Goal: Information Seeking & Learning: Learn about a topic

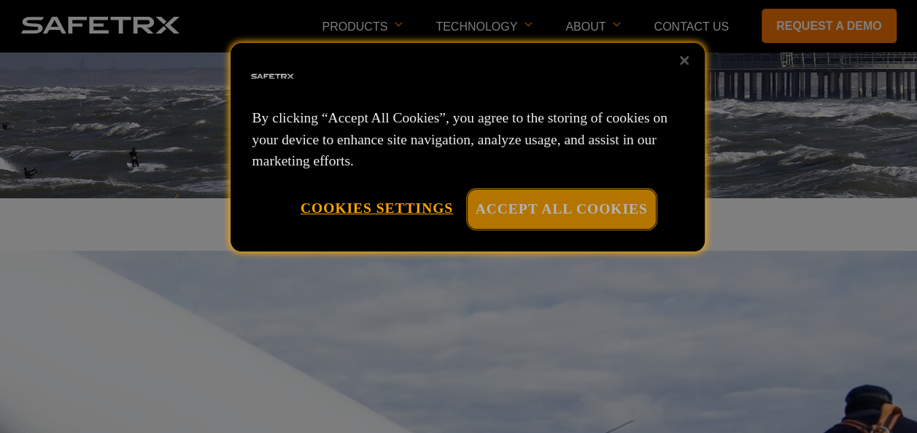
click at [519, 212] on button "Accept All Cookies" at bounding box center [562, 209] width 188 height 39
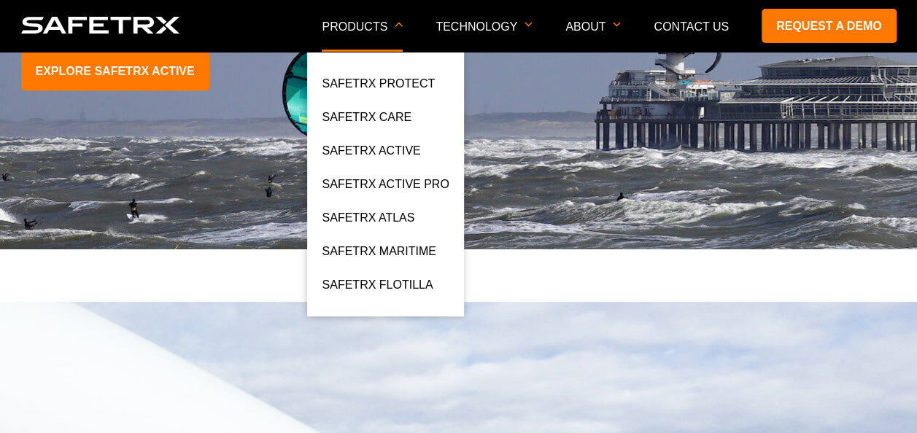
scroll to position [292, 0]
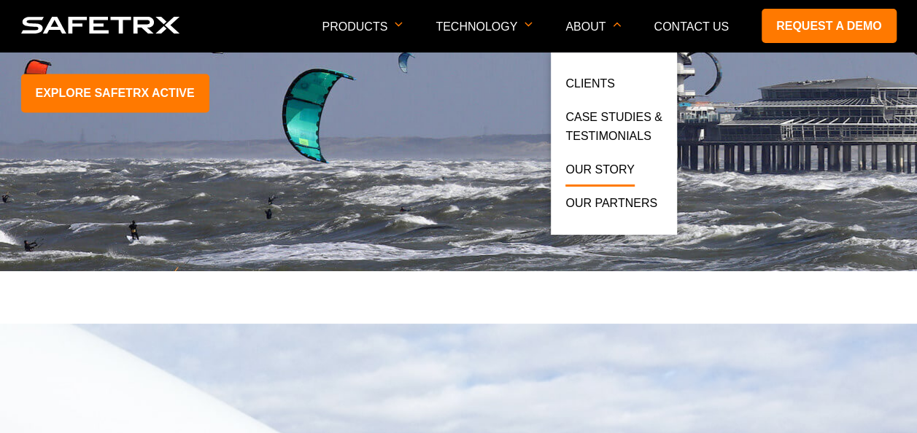
click at [628, 173] on link "Our Story" at bounding box center [600, 174] width 69 height 26
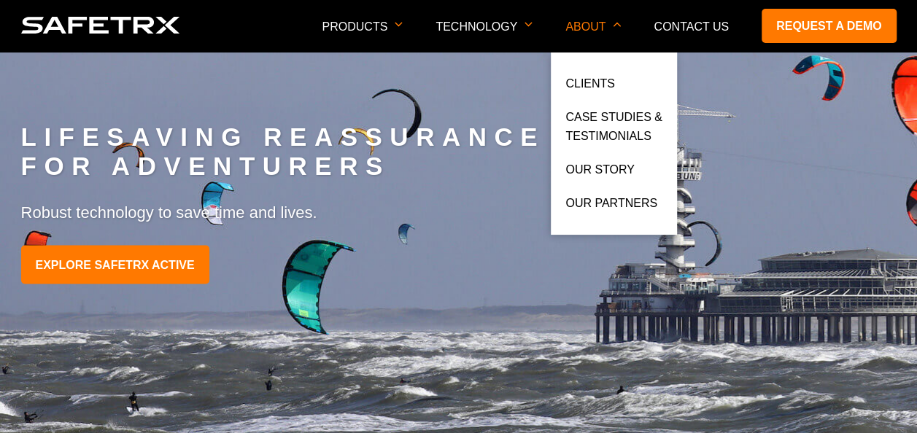
scroll to position [219, 0]
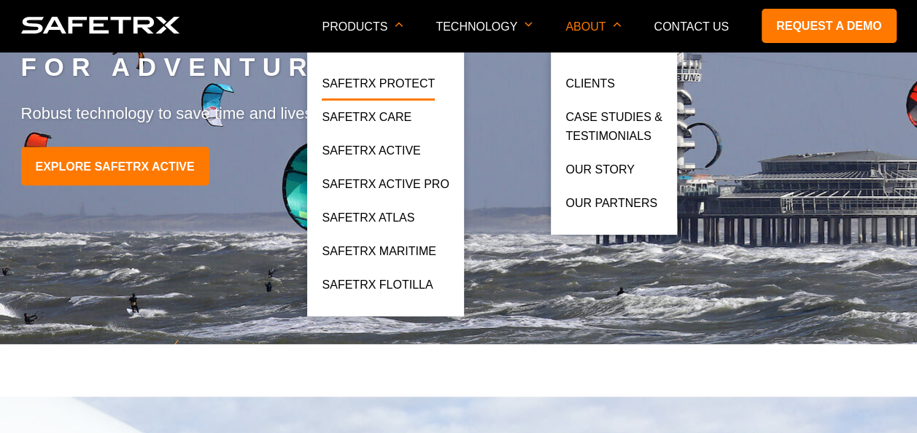
click at [400, 84] on link "SafeTrx Protect" at bounding box center [378, 87] width 113 height 26
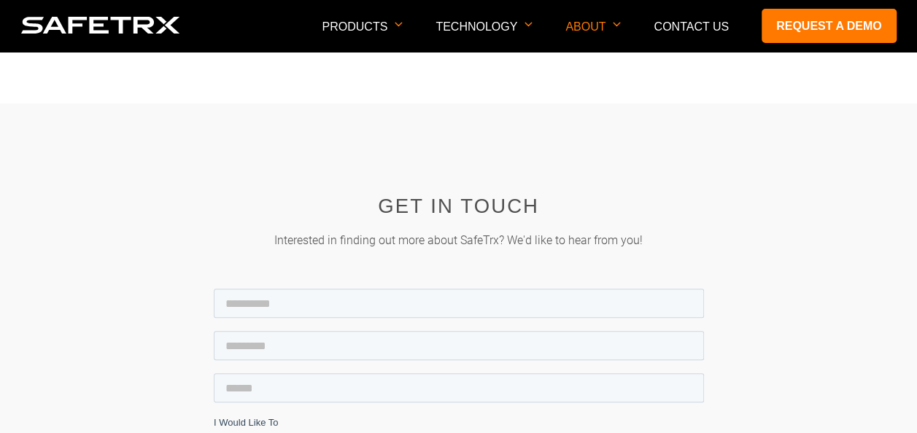
scroll to position [365, 0]
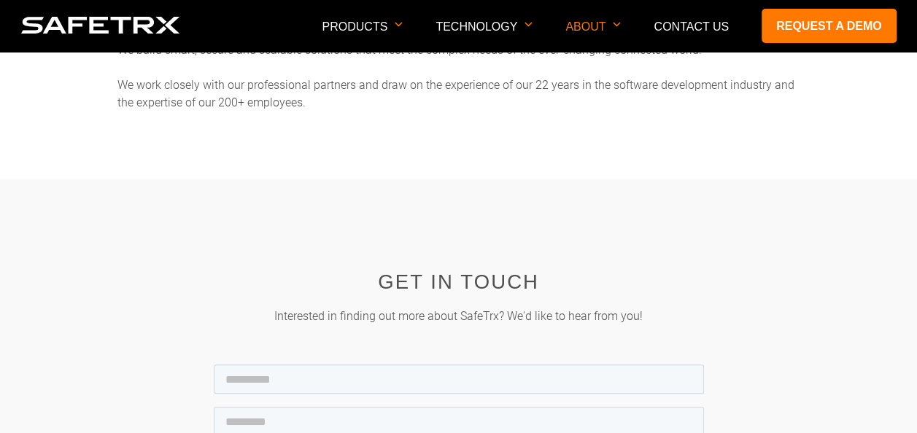
click at [598, 171] on body "Products SafeTrx Protect SafeTrx Care SafeTrx Active SafeTrx Active Pro SafeTrx…" at bounding box center [458, 426] width 917 height 1477
click at [693, 38] on p "Contact Us" at bounding box center [691, 35] width 75 height 31
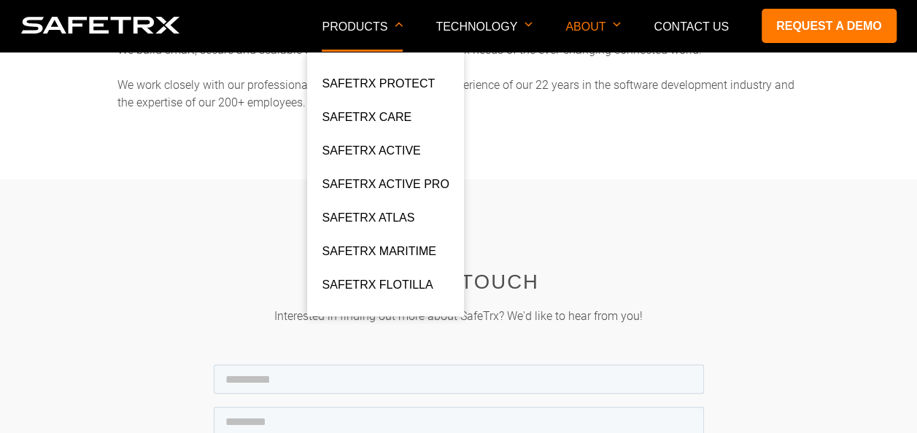
click at [370, 32] on p "Products" at bounding box center [362, 35] width 81 height 31
